Goal: Entertainment & Leisure: Consume media (video, audio)

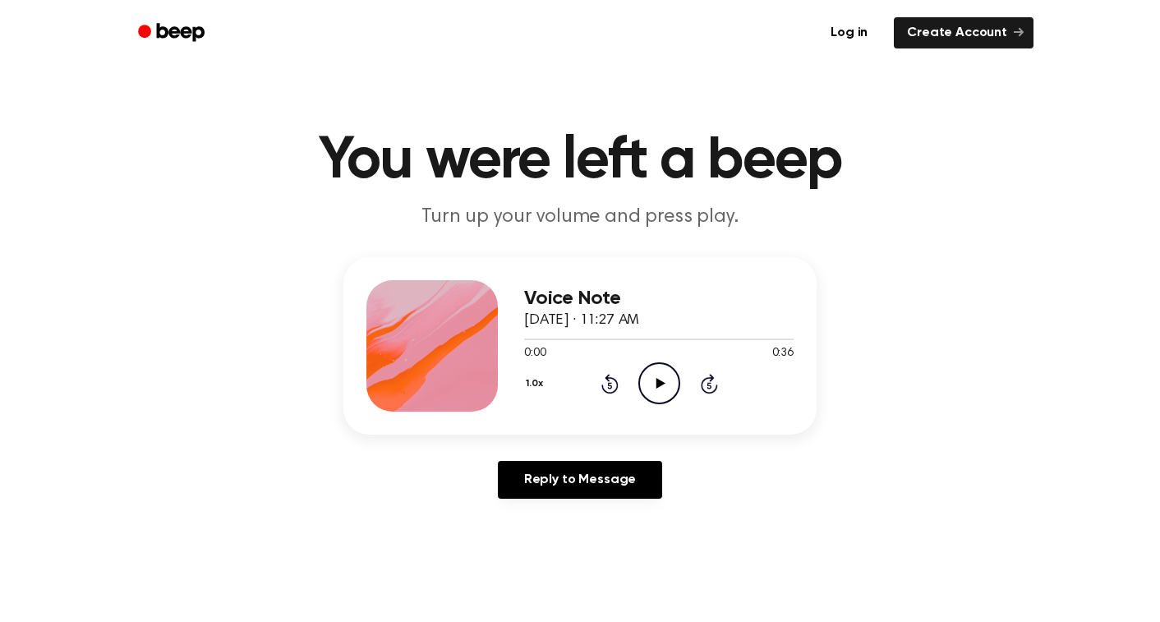
click at [660, 379] on icon "Play Audio" at bounding box center [659, 383] width 42 height 42
